Goal: Use online tool/utility: Use online tool/utility

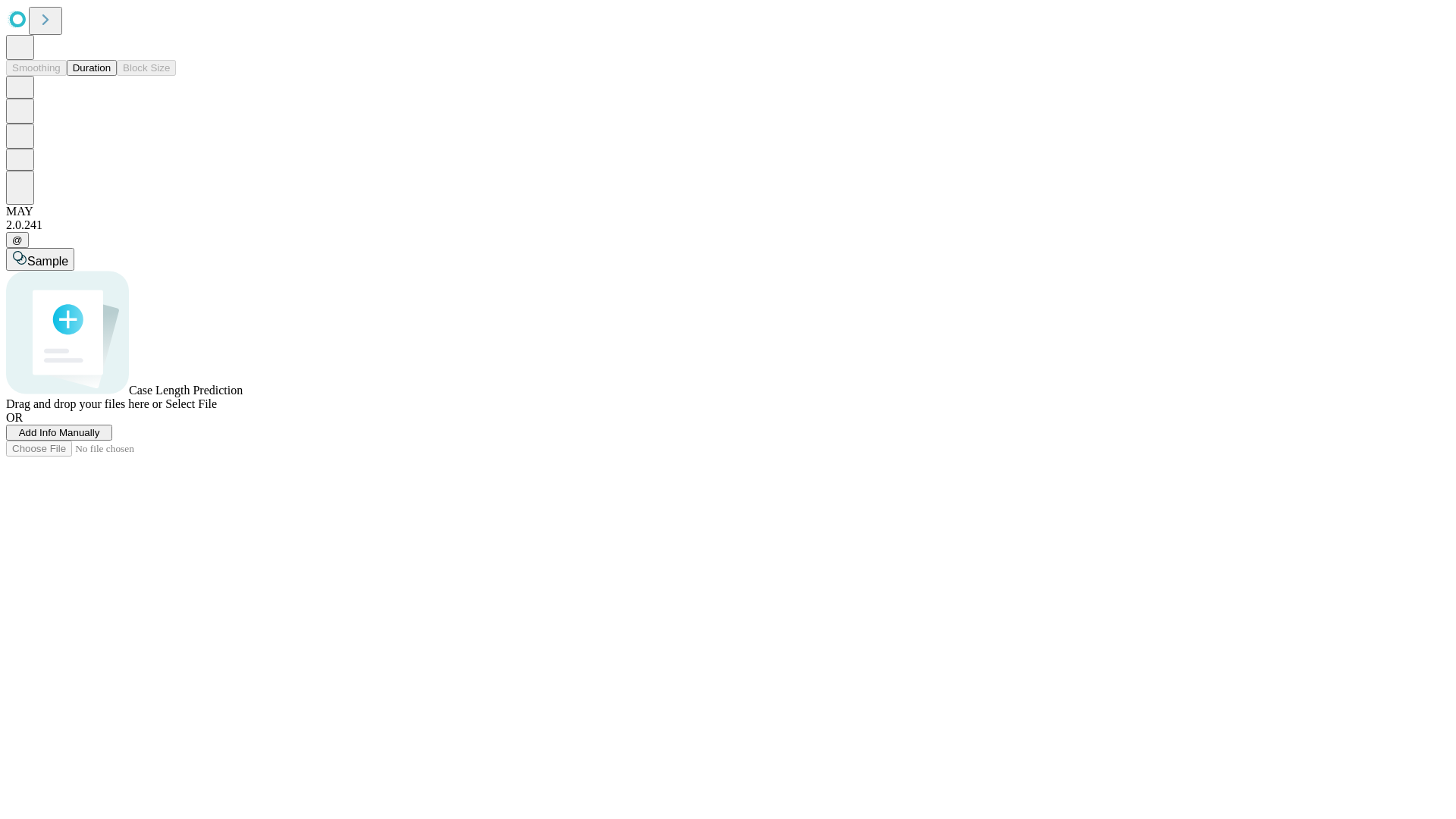
click at [110, 76] on button "Duration" at bounding box center [91, 68] width 50 height 16
click at [68, 255] on span "Sample" at bounding box center [47, 261] width 41 height 13
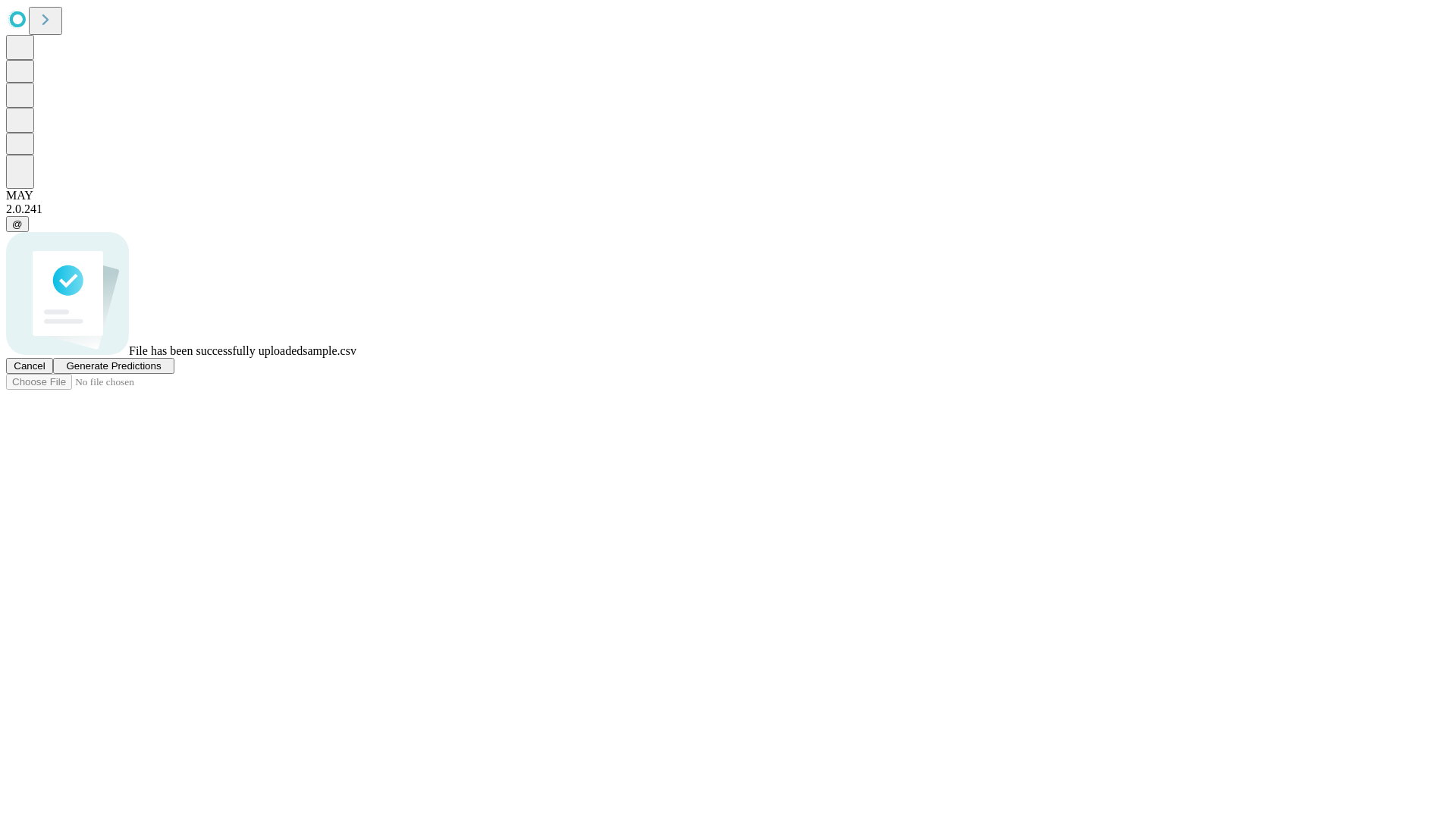
click at [161, 371] on span "Generate Predictions" at bounding box center [113, 366] width 95 height 12
